Goal: Transaction & Acquisition: Purchase product/service

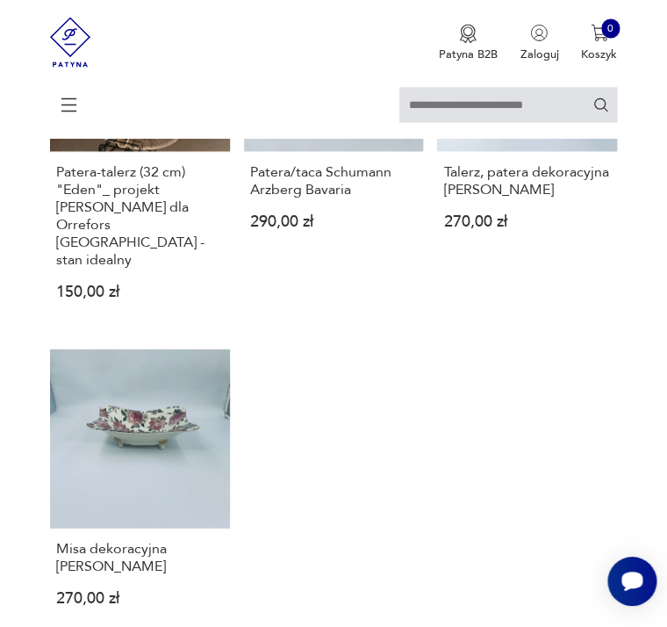
scroll to position [1937, 0]
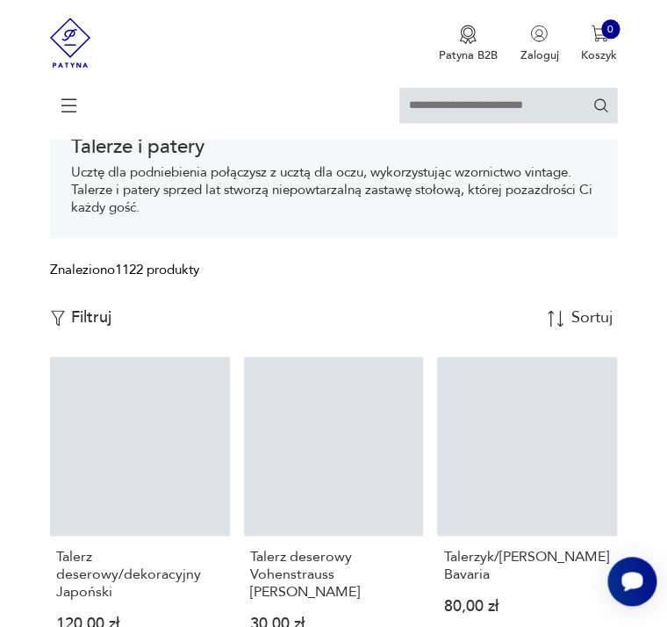
scroll to position [288, 0]
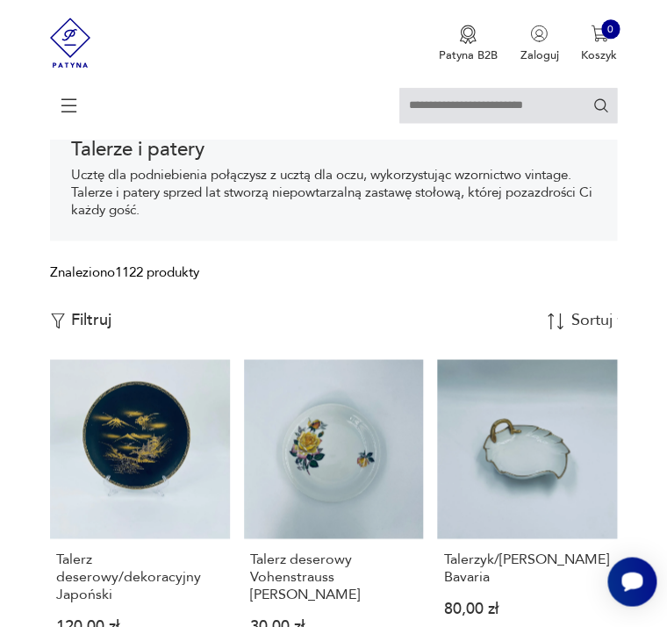
click at [92, 326] on p "Filtruj" at bounding box center [91, 320] width 40 height 19
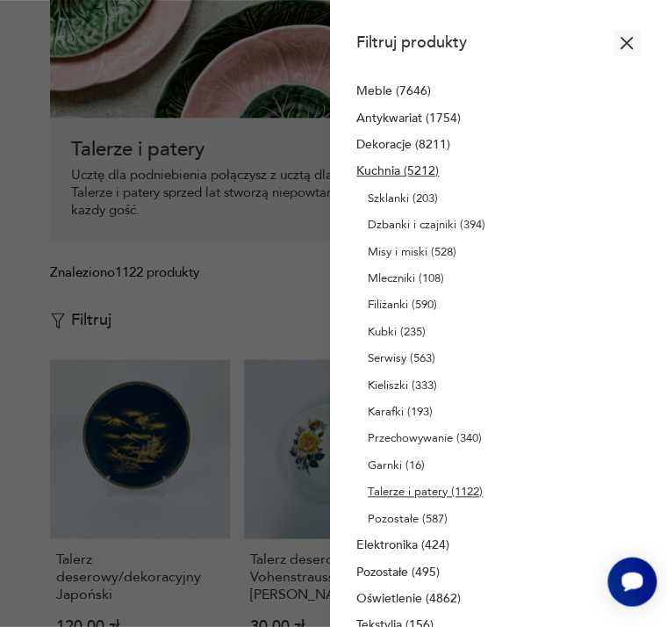
click at [633, 49] on icon "button" at bounding box center [627, 43] width 12 height 12
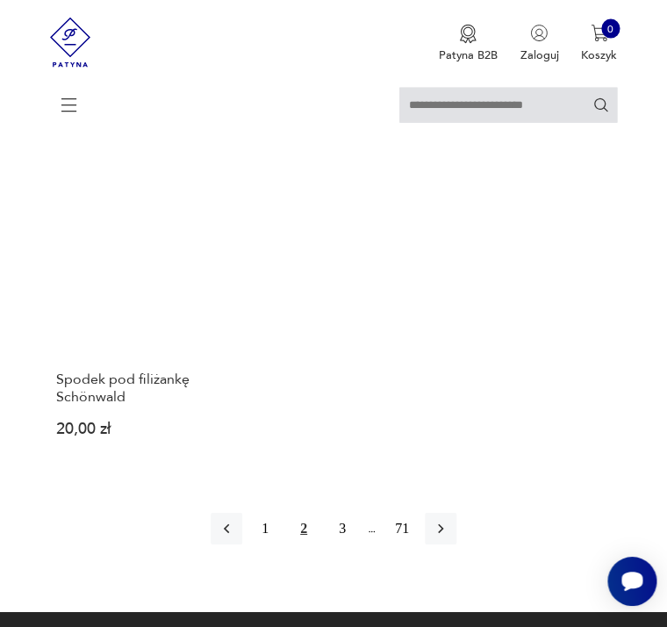
scroll to position [2117, 0]
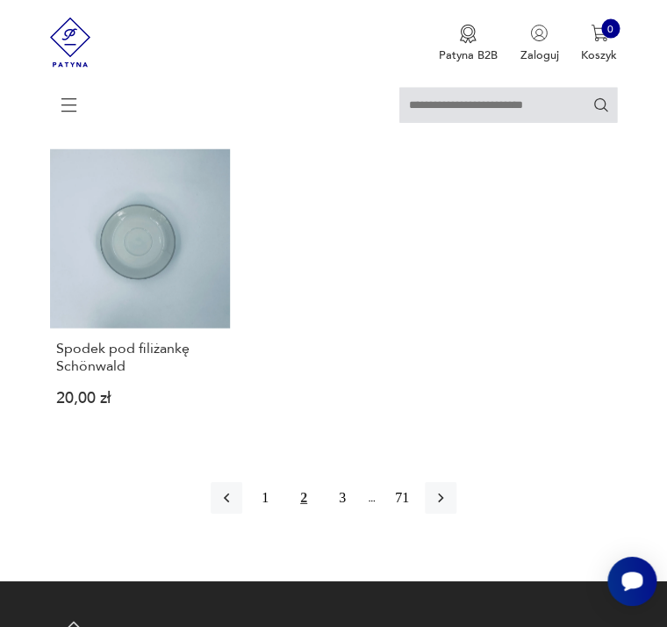
click at [445, 489] on icon "button" at bounding box center [441, 498] width 18 height 18
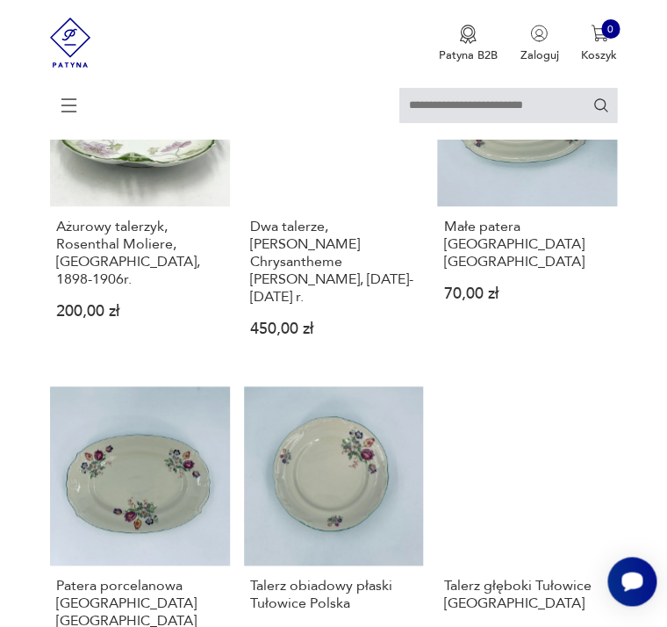
scroll to position [1310, 0]
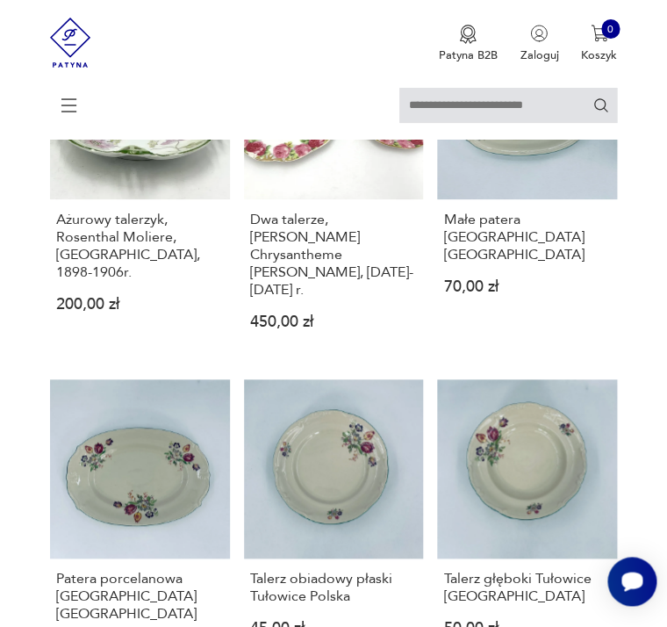
click at [341, 427] on link "Talerz obiadowy płaski Tułowice Polska 45,00 zł" at bounding box center [334, 529] width 180 height 301
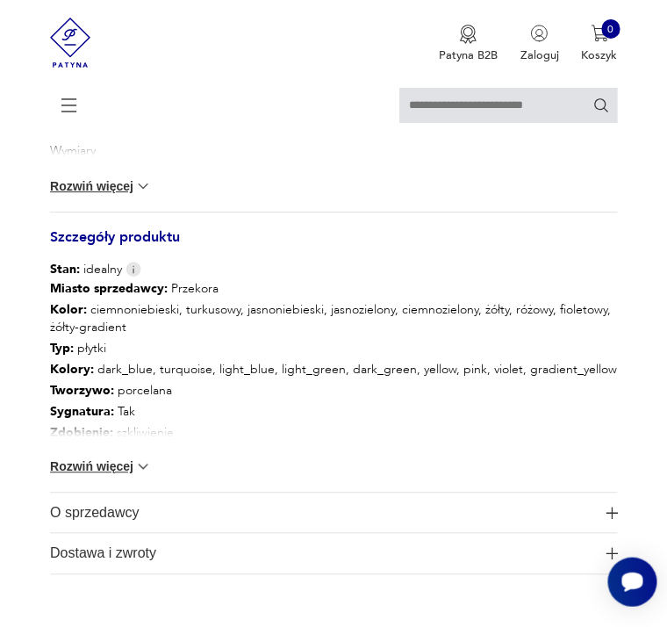
scroll to position [1197, 0]
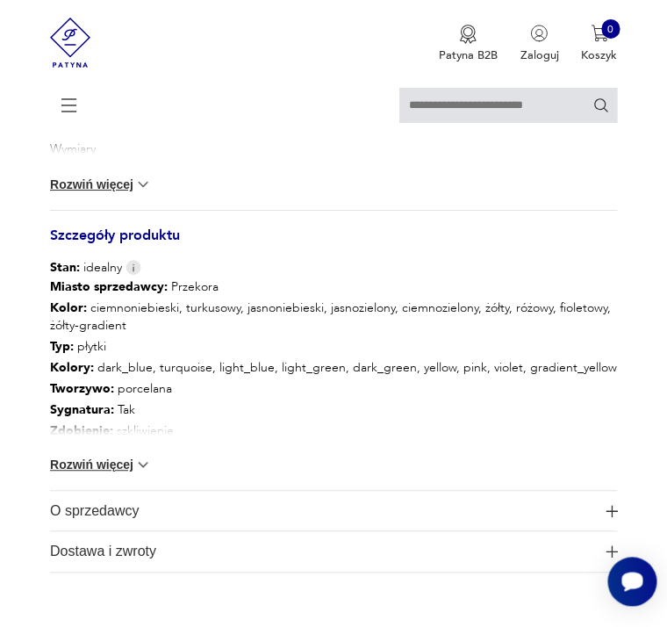
click at [134, 467] on img at bounding box center [143, 465] width 18 height 18
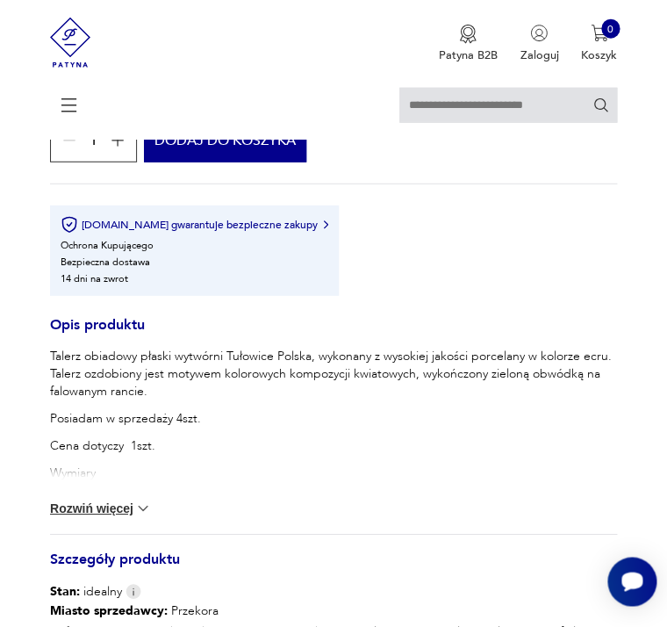
scroll to position [851, 0]
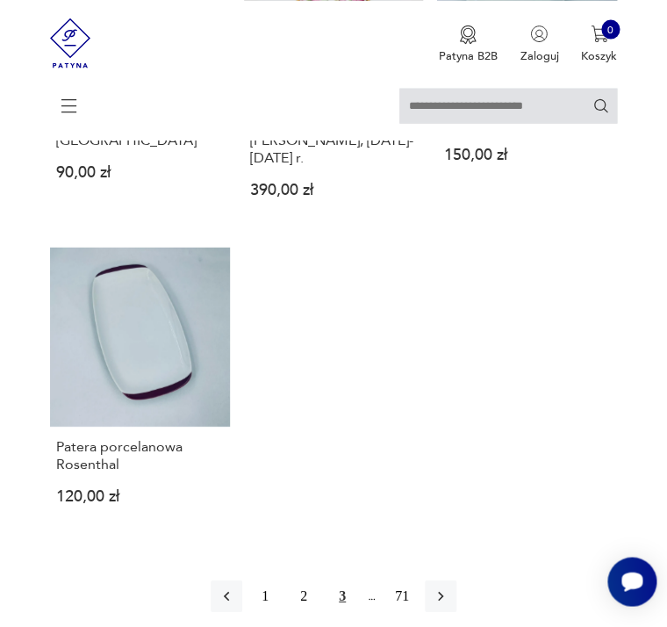
scroll to position [2108, 0]
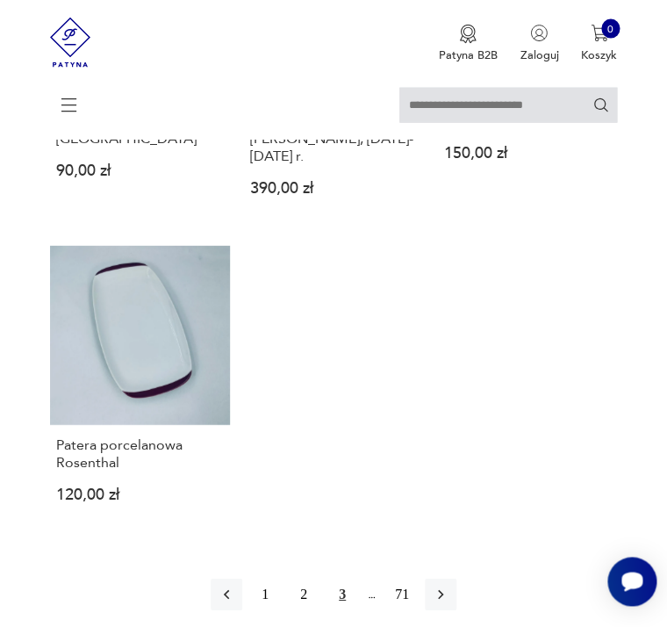
click at [449, 603] on icon "button" at bounding box center [441, 594] width 18 height 18
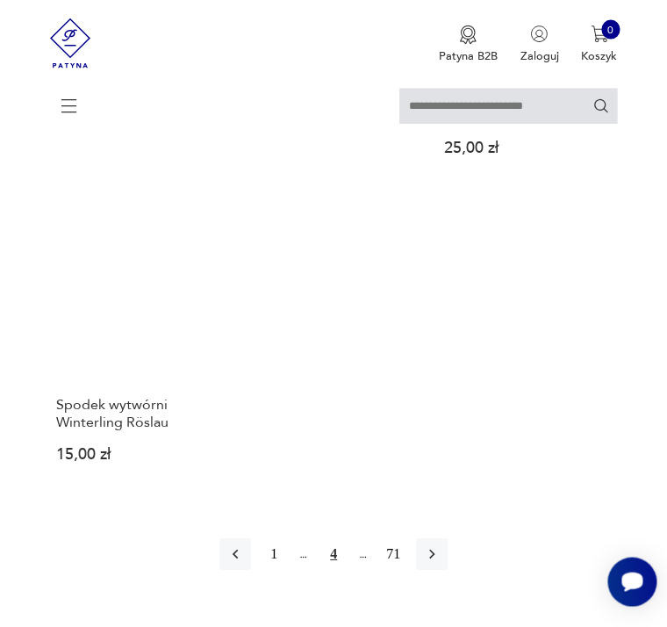
scroll to position [2110, 0]
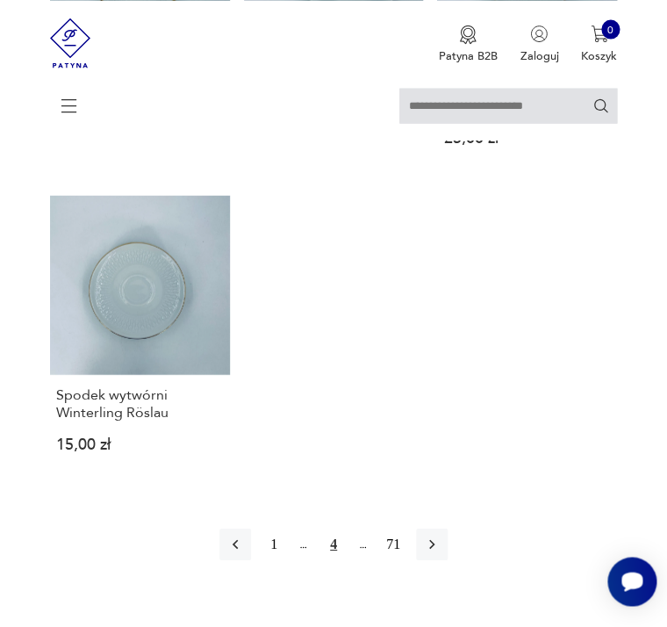
click at [441, 552] on icon "button" at bounding box center [432, 544] width 18 height 18
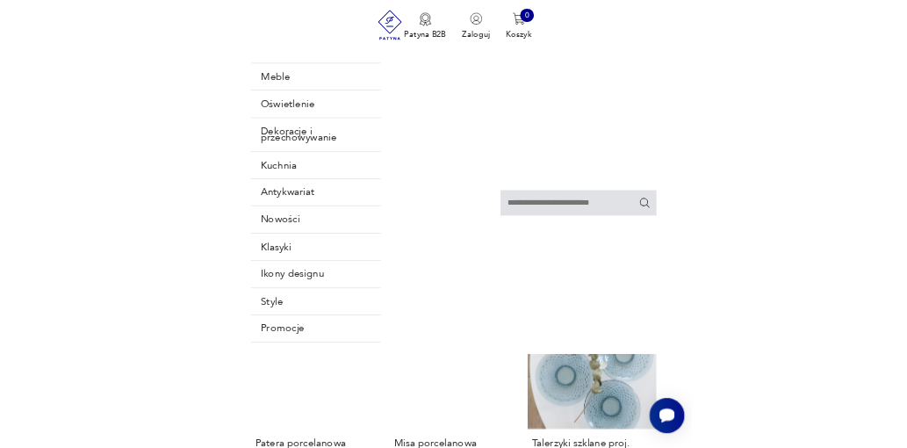
scroll to position [781, 0]
